Goal: Task Accomplishment & Management: Manage account settings

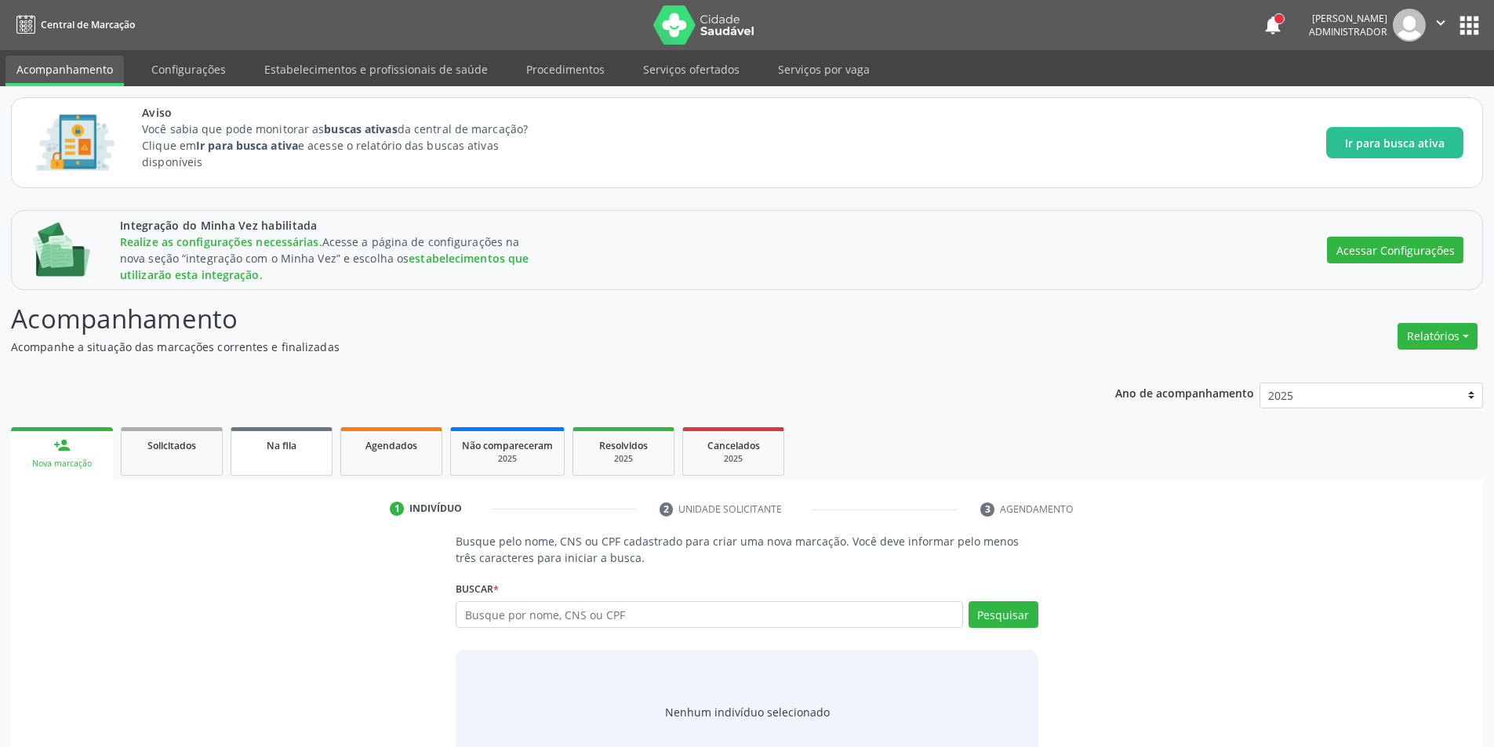
click at [318, 466] on link "Na fila" at bounding box center [282, 451] width 102 height 49
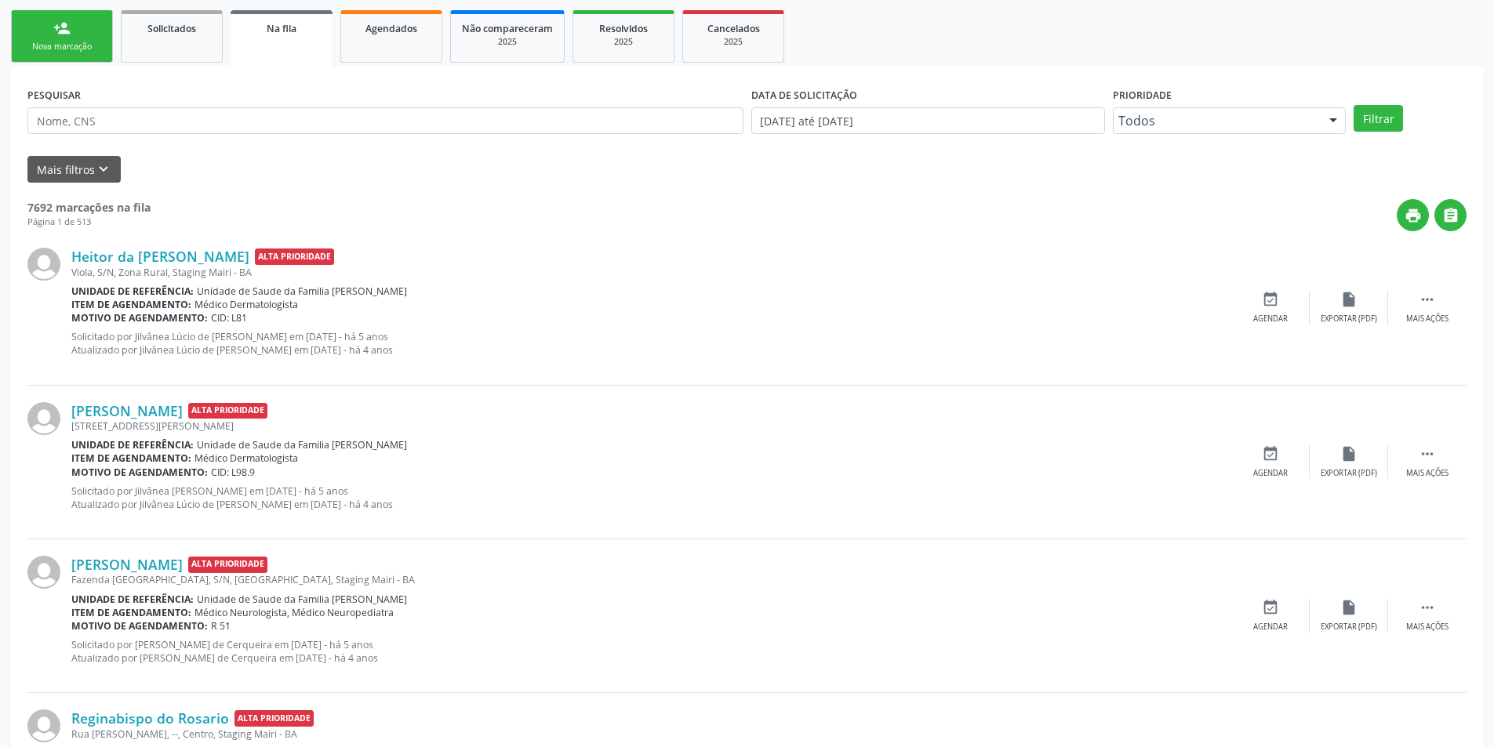
scroll to position [427, 0]
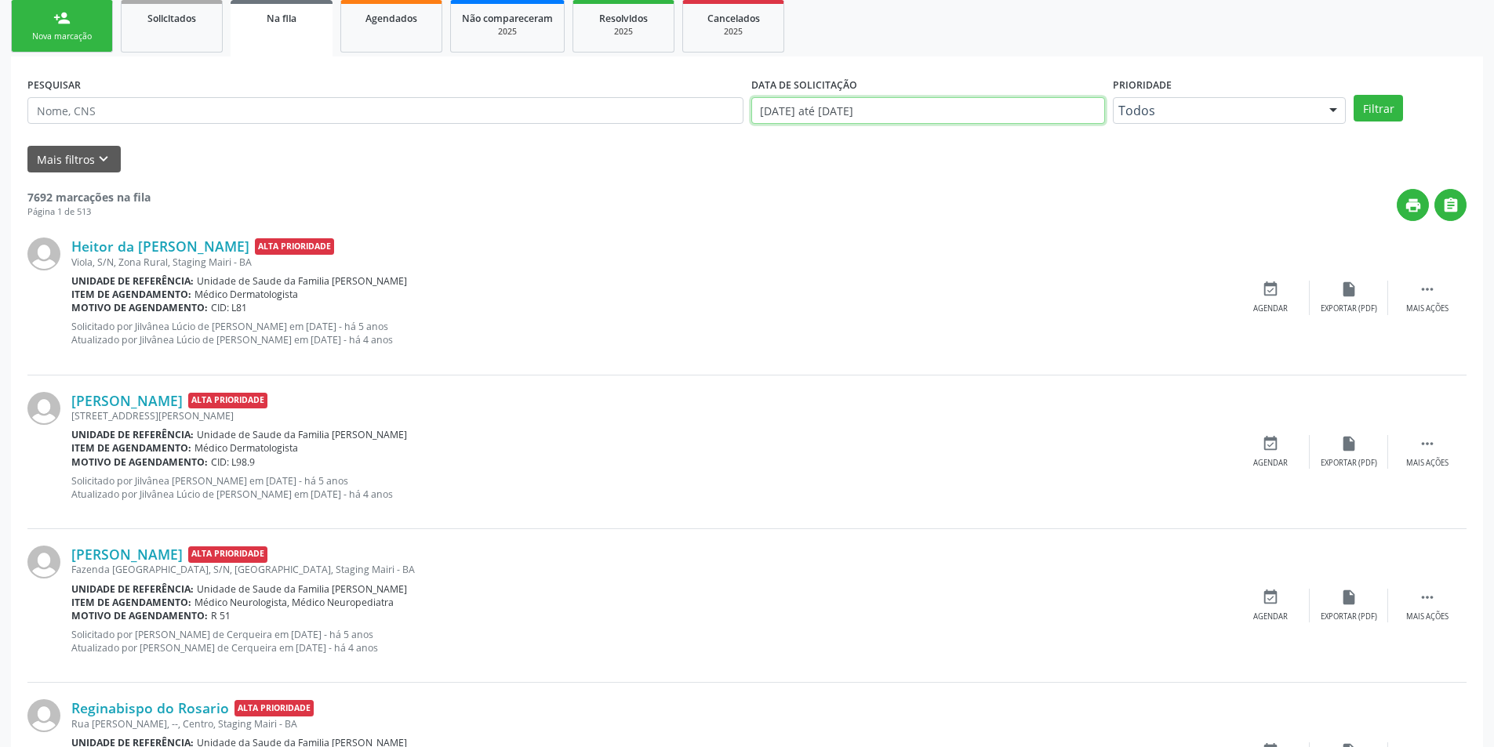
click at [840, 122] on input "[DATE] até [DATE]" at bounding box center [928, 110] width 354 height 27
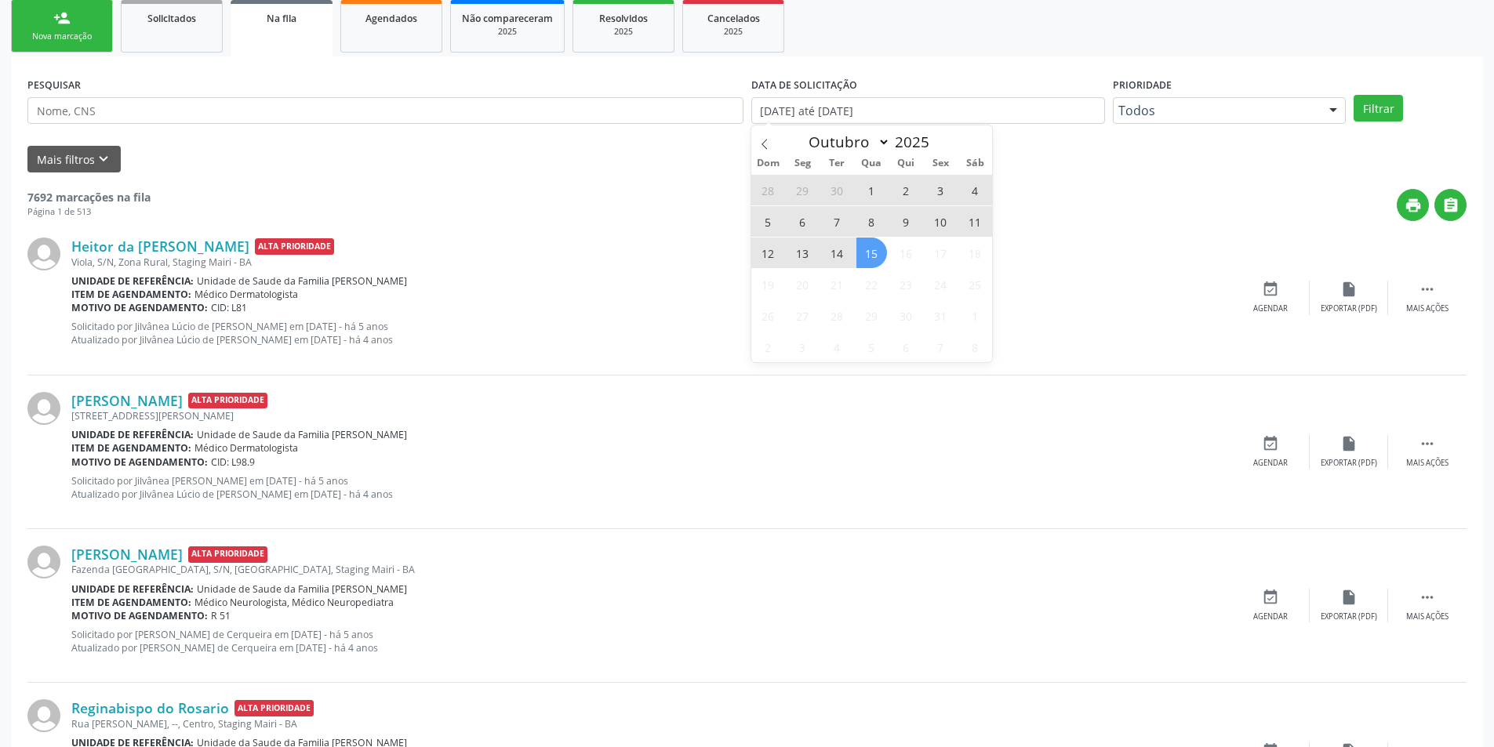
click at [863, 256] on span "15" at bounding box center [871, 253] width 31 height 31
type input "[DATE]"
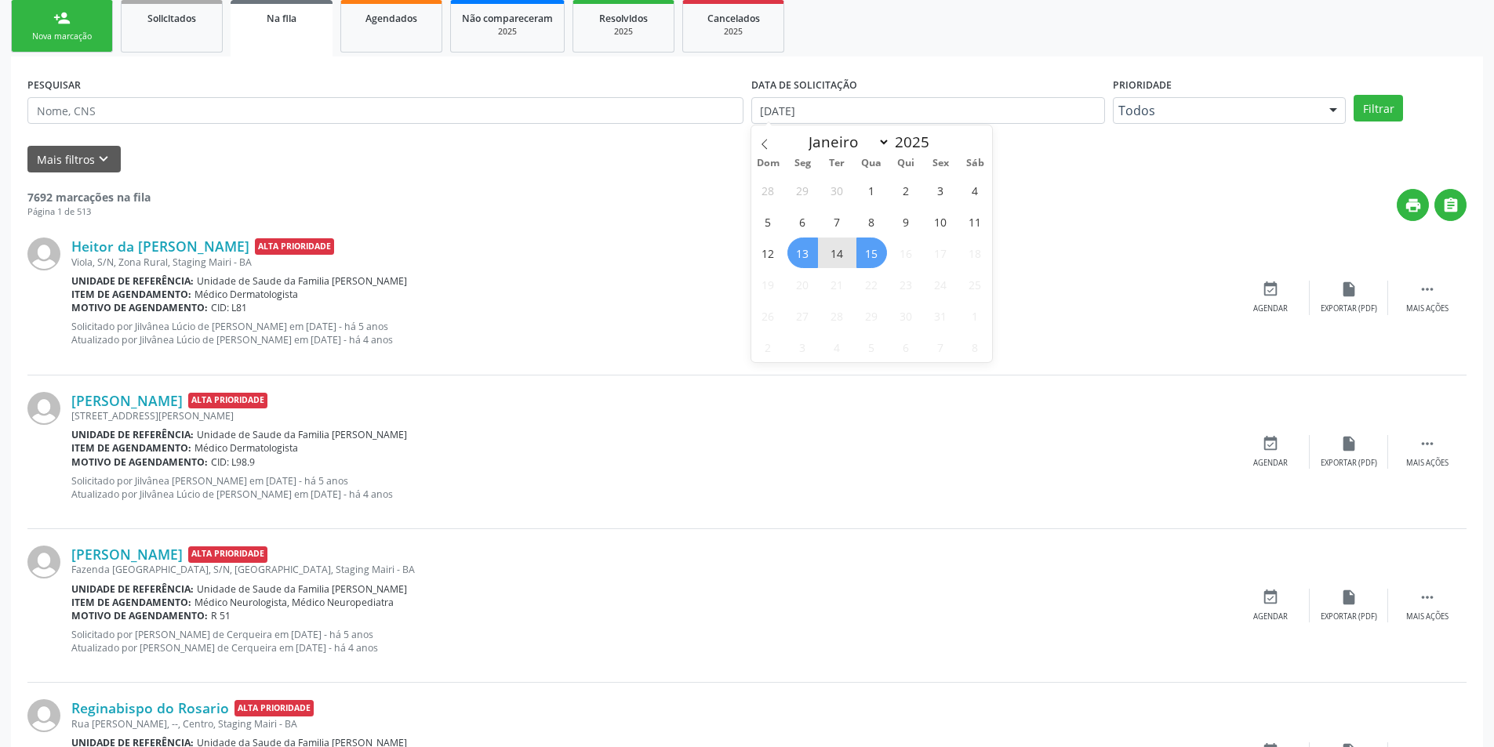
click at [808, 256] on span "13" at bounding box center [802, 253] width 31 height 31
click at [1385, 118] on button "Filtrar" at bounding box center [1377, 108] width 49 height 27
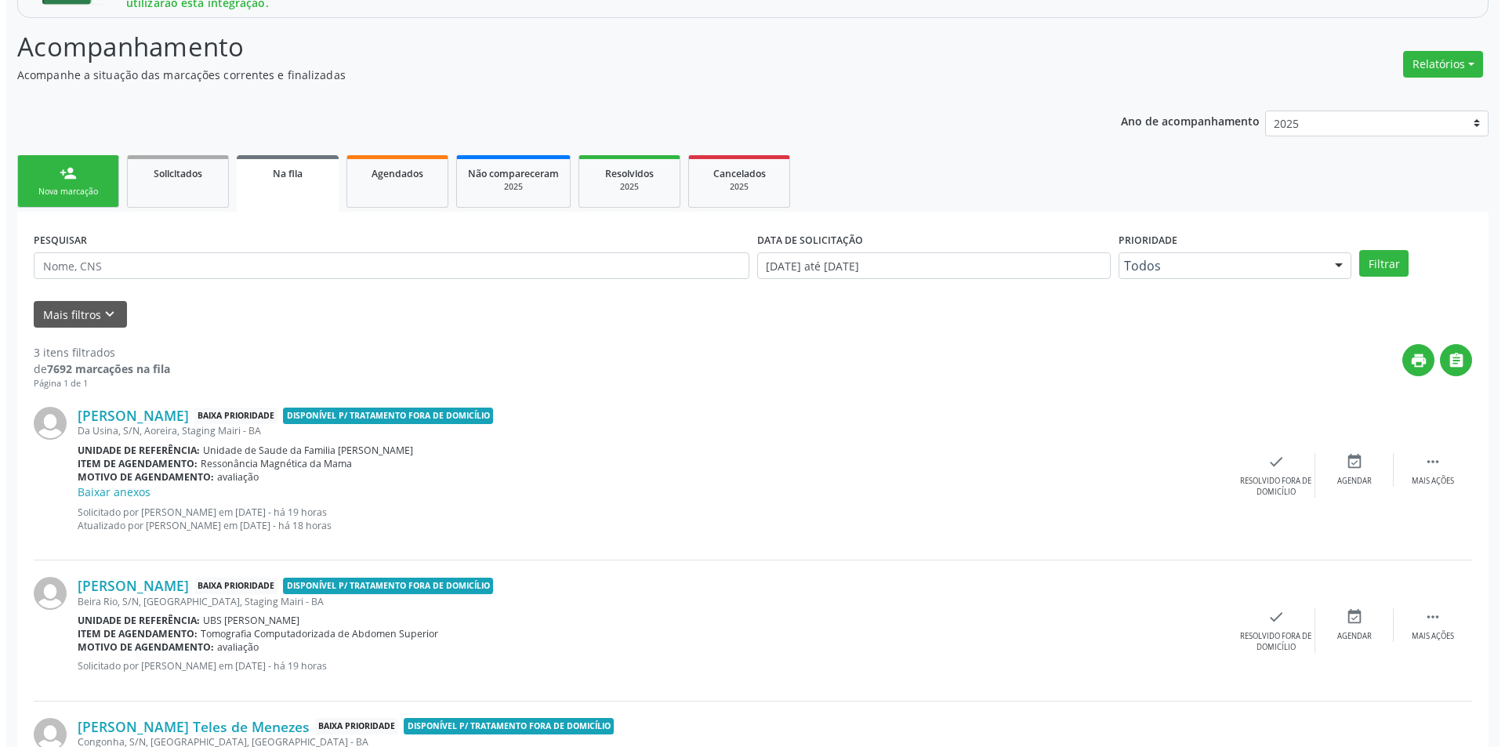
scroll to position [285, 0]
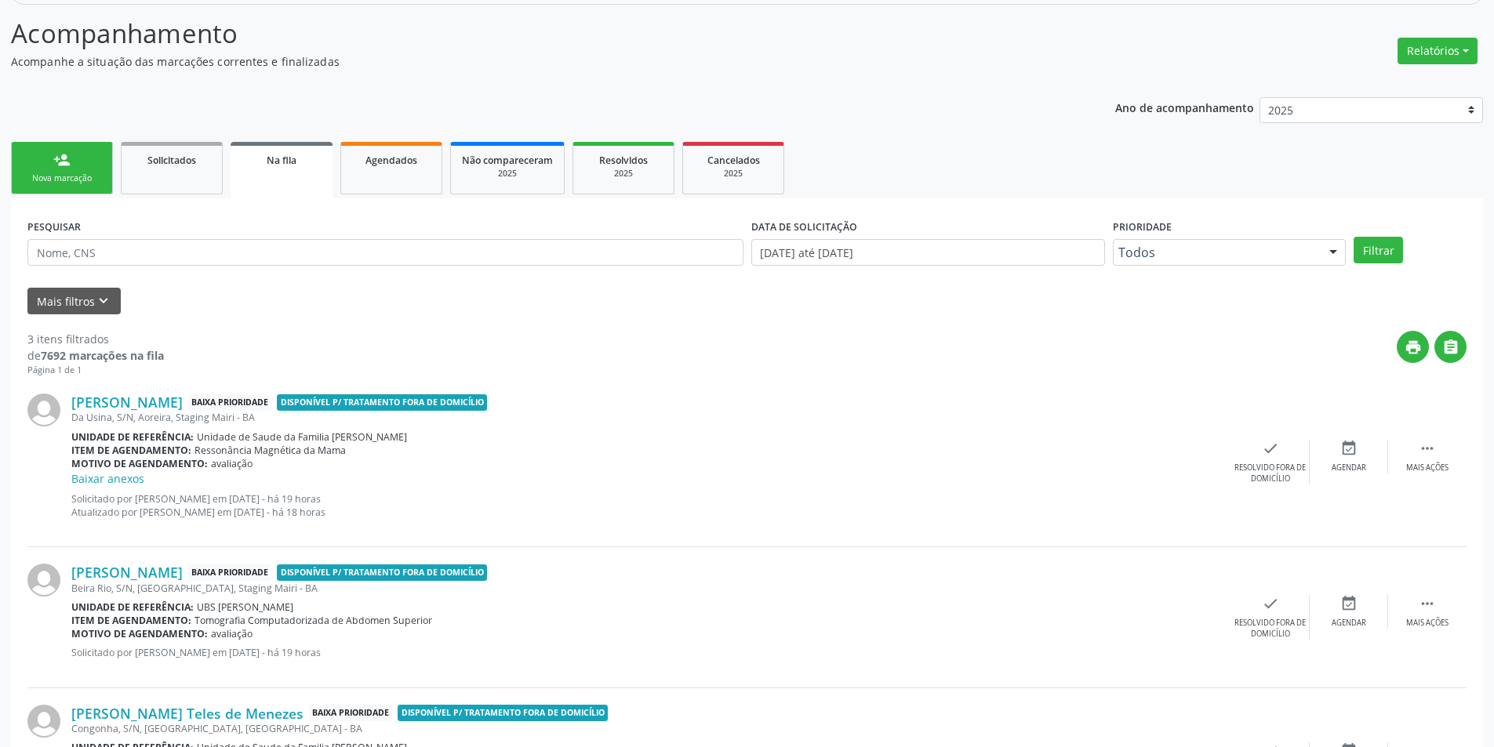
click at [1254, 438] on div "[PERSON_NAME] Baixa Prioridade Disponível p/ tratamento fora de domicílio Da Us…" at bounding box center [746, 462] width 1439 height 170
click at [1262, 463] on div "Resolvido fora de domicílio" at bounding box center [1270, 474] width 78 height 22
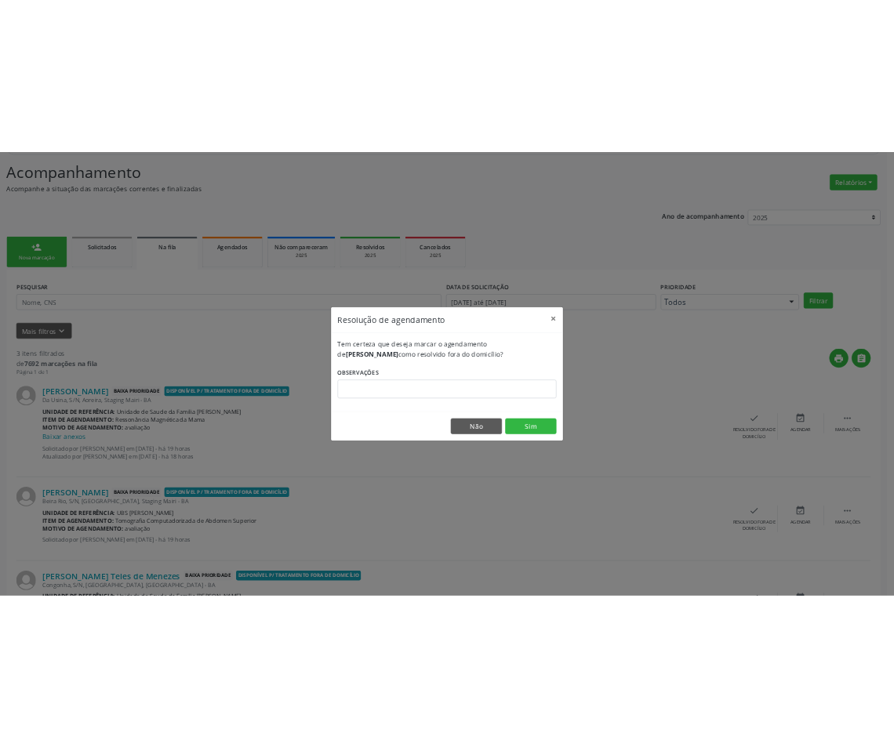
scroll to position [318, 0]
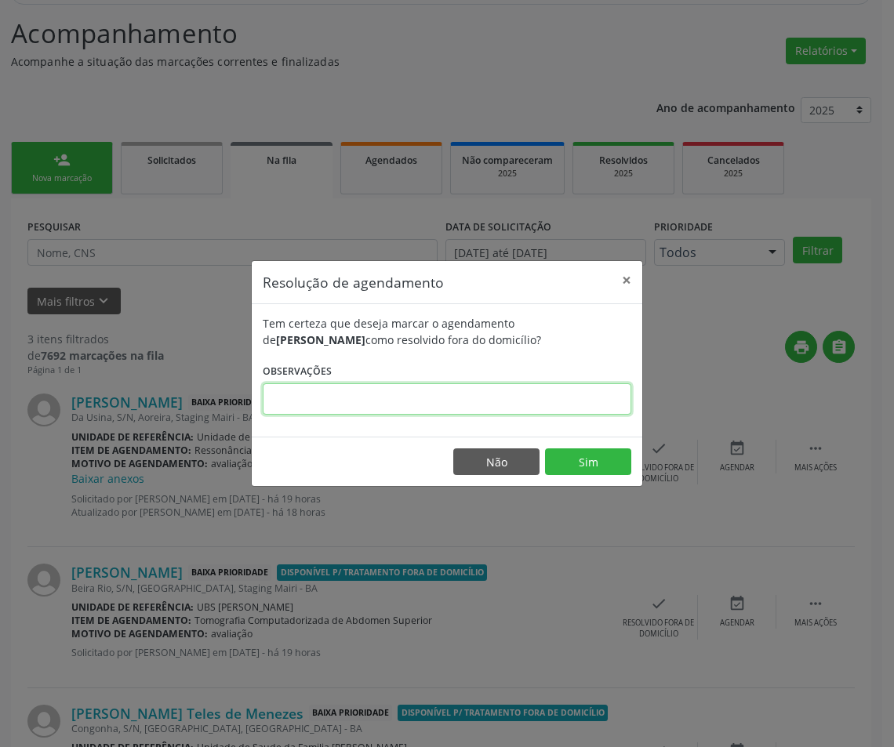
click at [536, 403] on input "text" at bounding box center [447, 398] width 368 height 31
type input "dsd"
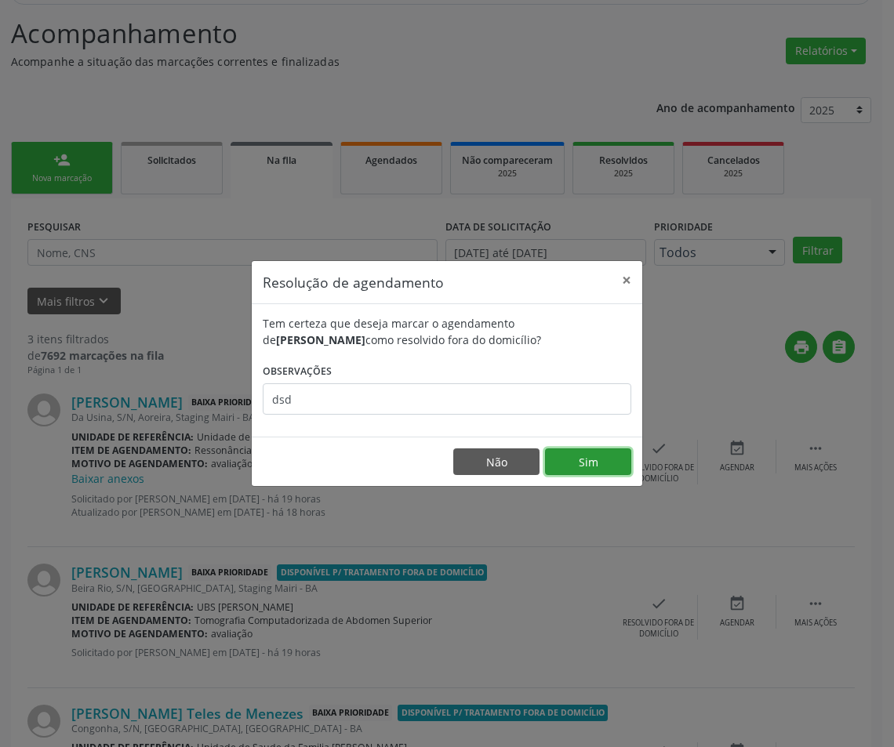
click at [591, 471] on button "Sim" at bounding box center [588, 461] width 86 height 27
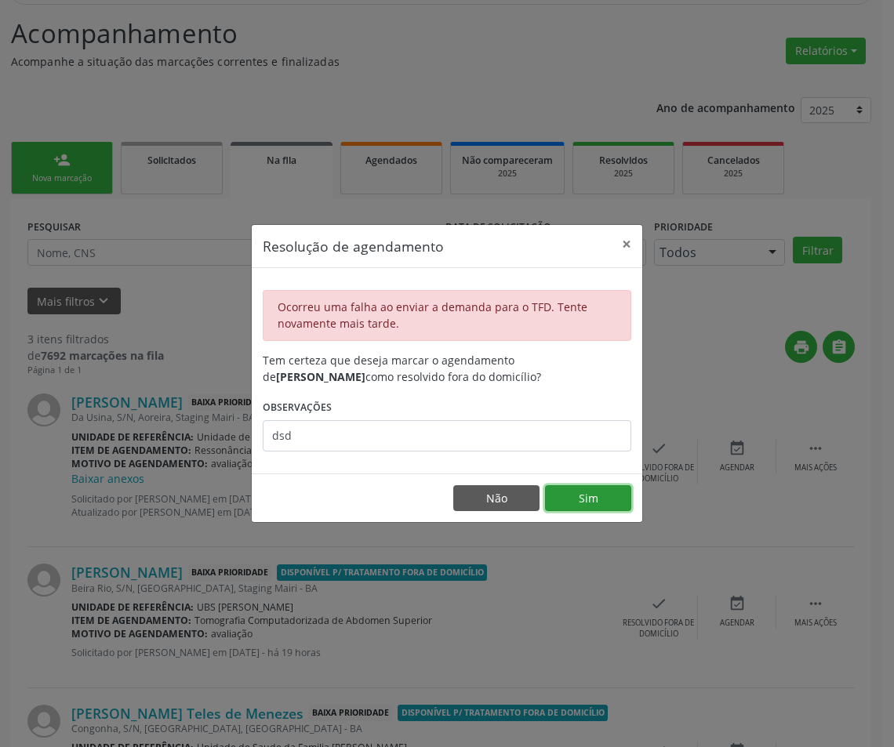
click at [582, 503] on button "Sim" at bounding box center [588, 498] width 86 height 27
click at [602, 492] on button "Sim" at bounding box center [588, 498] width 86 height 27
